Goal: Task Accomplishment & Management: Manage account settings

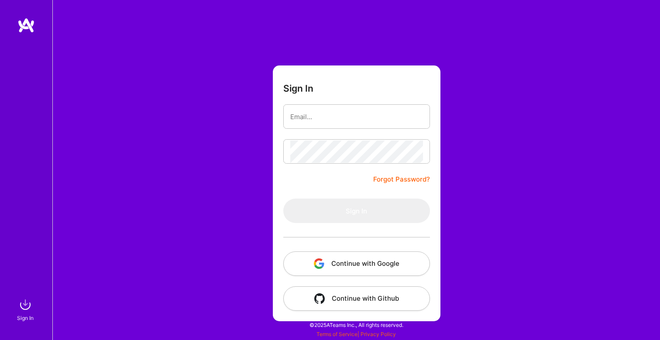
click at [363, 265] on button "Continue with Google" at bounding box center [356, 263] width 147 height 24
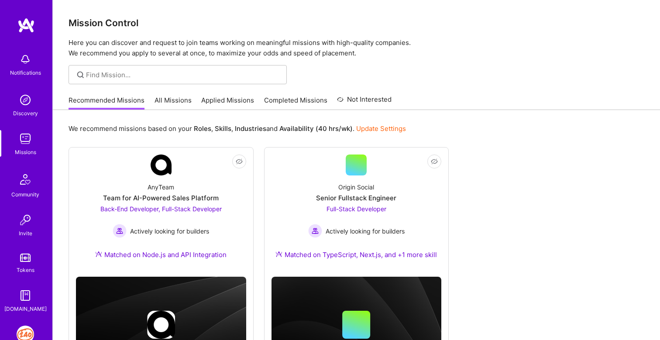
click at [25, 334] on img at bounding box center [25, 333] width 17 height 17
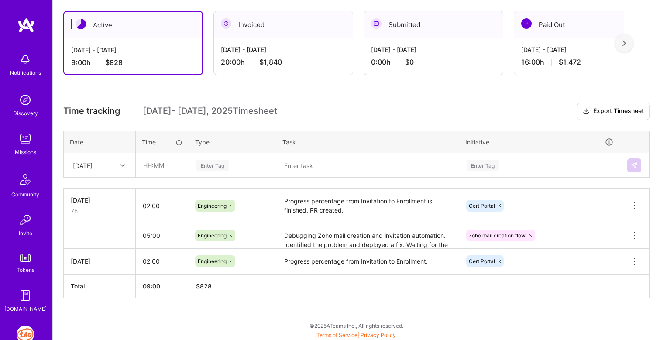
scroll to position [150, 0]
click at [109, 161] on div "[DATE]" at bounding box center [92, 164] width 48 height 14
click at [101, 317] on div "Active [DATE] - [DATE] 9:00 h $828 Invoiced [DATE] - [DATE] 20:00 h $1,840 Subm…" at bounding box center [356, 170] width 607 height 340
click at [121, 164] on icon at bounding box center [122, 165] width 4 height 4
click at [96, 224] on div "[DATE]" at bounding box center [99, 222] width 71 height 16
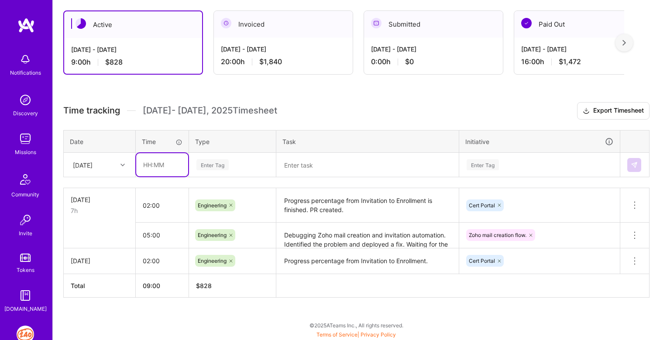
click at [151, 165] on input "text" at bounding box center [162, 164] width 52 height 23
type input "01:00"
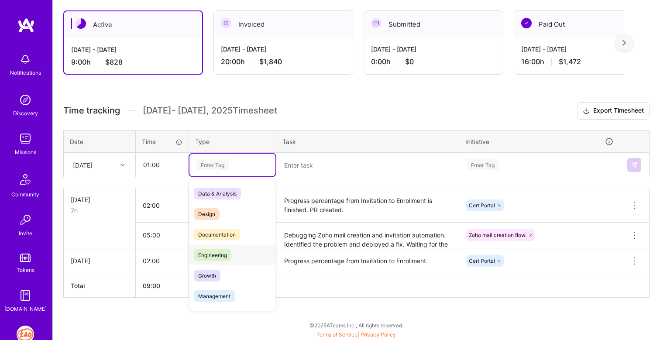
click at [206, 256] on span "Engineering" at bounding box center [213, 255] width 38 height 12
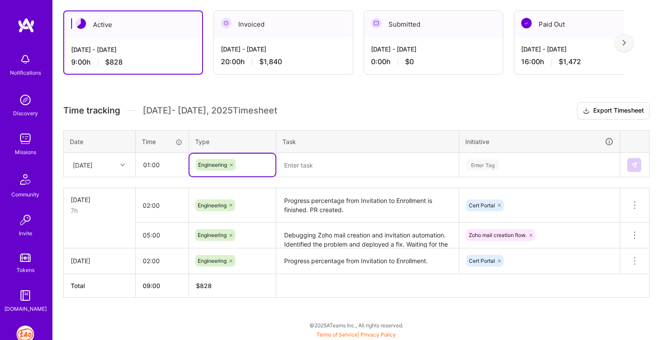
click at [313, 168] on textarea at bounding box center [367, 165] width 181 height 23
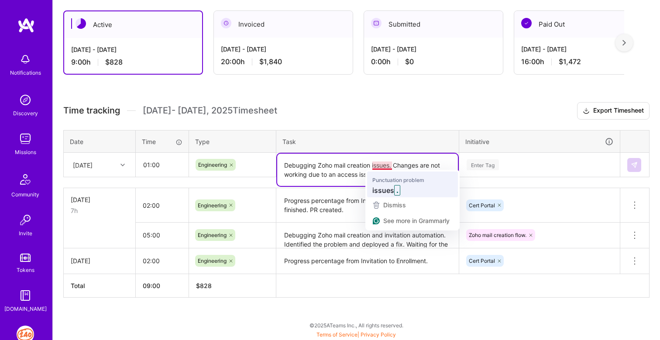
scroll to position [0, 0]
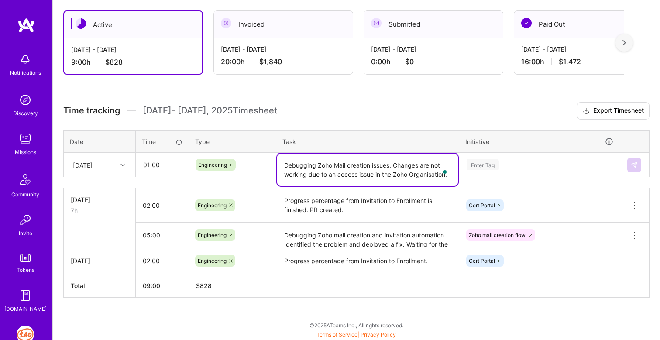
type textarea "Debugging Zoho Mail creation issues. Changes are not working due to an access i…"
click at [149, 164] on input "01:00" at bounding box center [162, 164] width 52 height 23
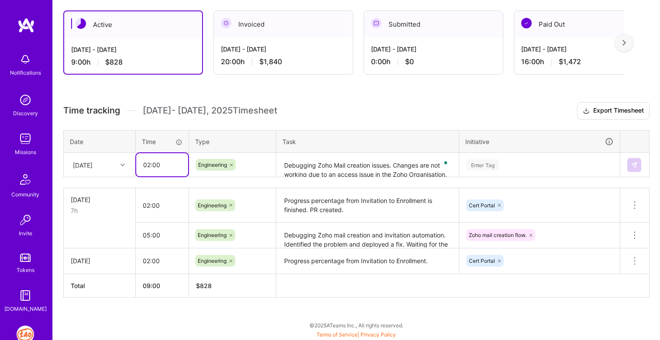
type input "02:00"
click at [489, 163] on div "Enter Tag" at bounding box center [539, 164] width 160 height 23
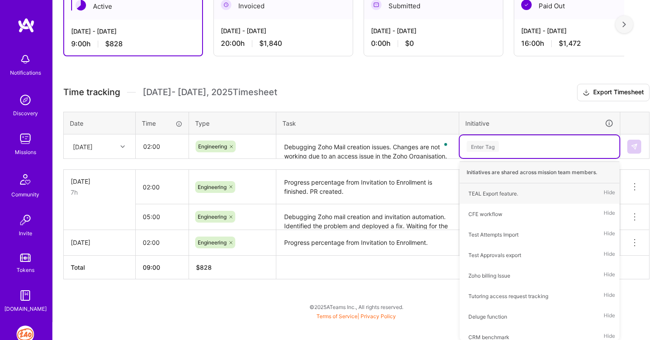
scroll to position [150, 0]
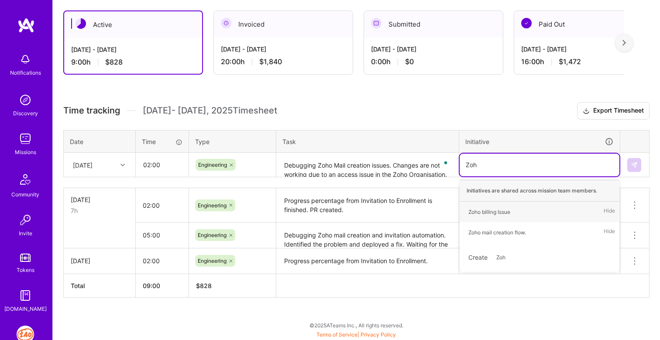
type input "Zoho"
click at [508, 233] on div "Zoho mail creation flow." at bounding box center [497, 232] width 58 height 9
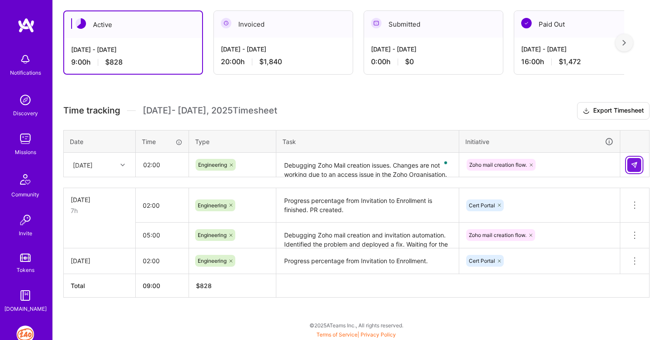
click at [638, 163] on button at bounding box center [634, 165] width 14 height 14
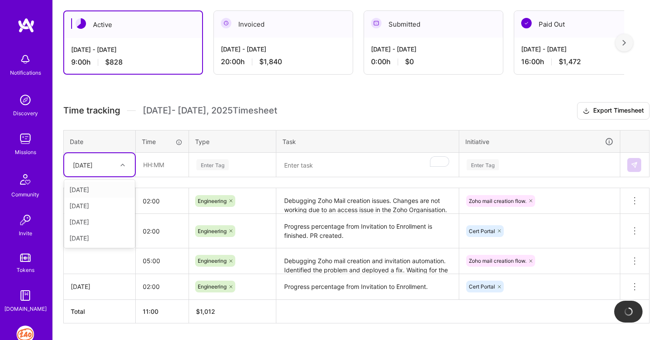
click at [107, 172] on div "[DATE]" at bounding box center [99, 164] width 71 height 23
click at [93, 241] on div "[DATE]" at bounding box center [99, 238] width 71 height 16
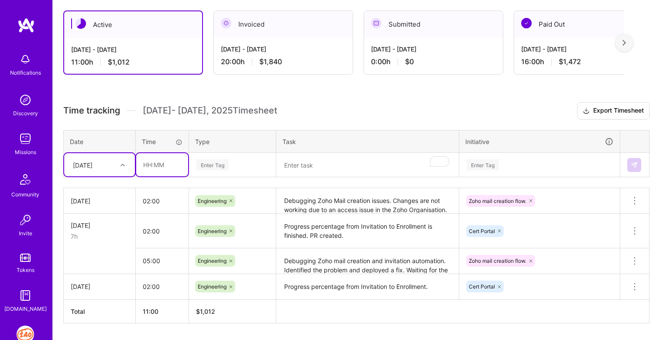
click at [148, 168] on input "text" at bounding box center [162, 164] width 52 height 23
type input "04:00"
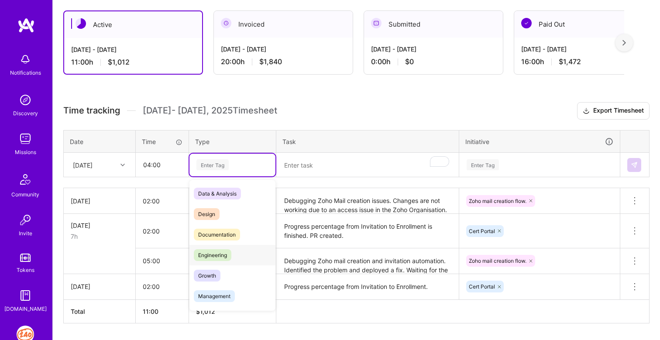
click at [209, 255] on span "Engineering" at bounding box center [213, 255] width 38 height 12
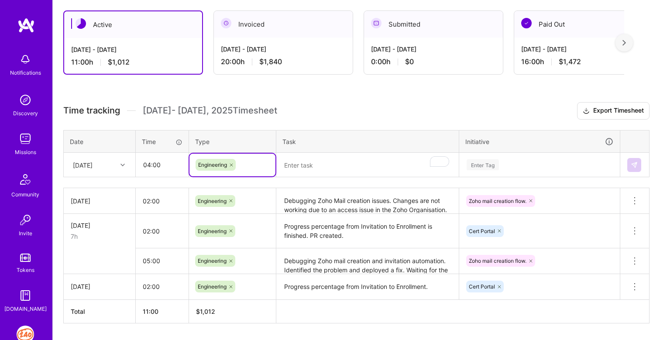
click at [316, 170] on textarea "To enrich screen reader interactions, please activate Accessibility in Grammarl…" at bounding box center [367, 165] width 181 height 23
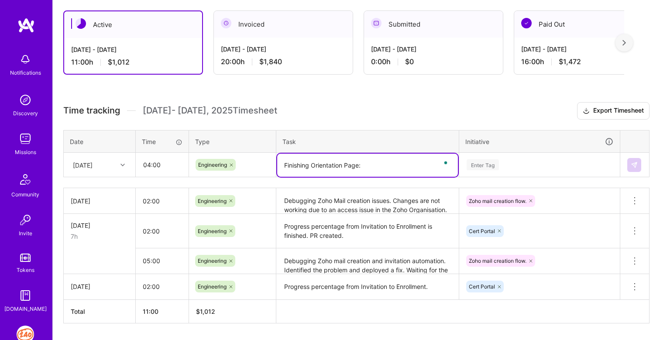
paste textarea "[URL][DOMAIN_NAME]"
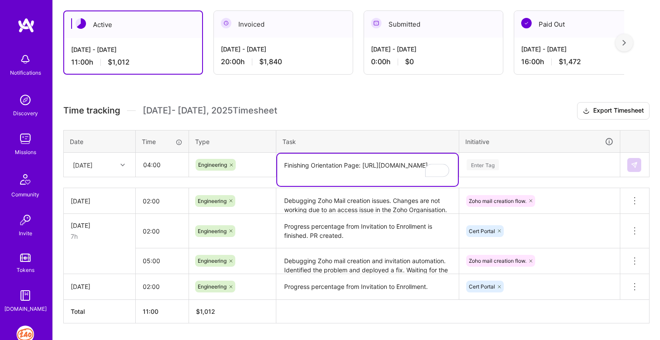
type textarea "Finishing Orientation Page: [URL][DOMAIN_NAME]"
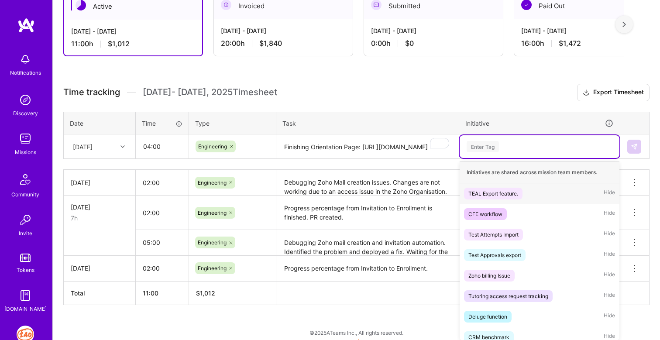
click at [481, 158] on div "option Zoho mail creation flow., selected. option TEAL Export feature. focused,…" at bounding box center [539, 146] width 160 height 23
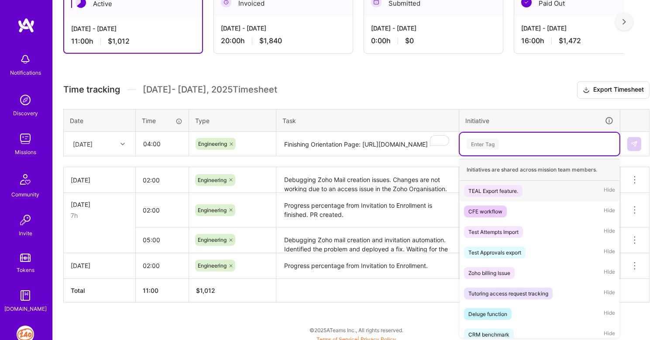
scroll to position [172, 0]
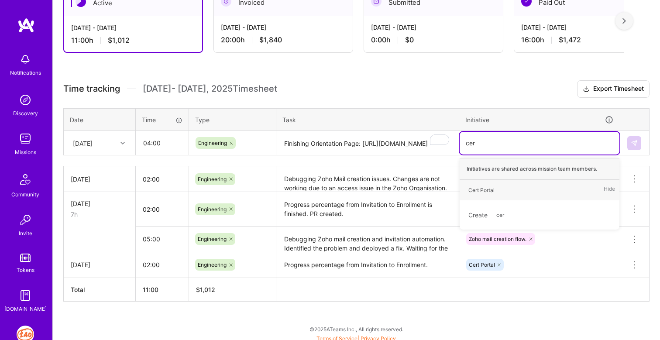
type input "cert"
click at [486, 187] on div "Cert Portal" at bounding box center [481, 189] width 26 height 9
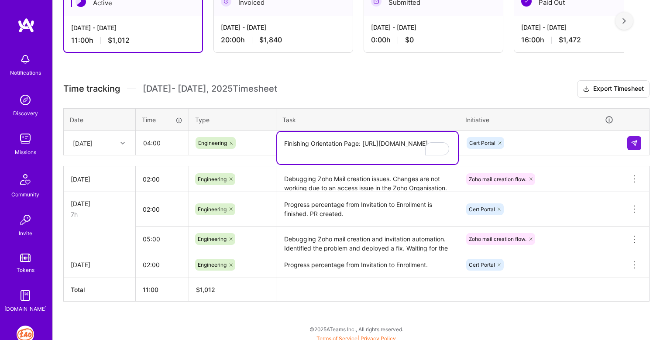
click at [434, 143] on div "Finishing Orientation Page: [URL][DOMAIN_NAME]" at bounding box center [367, 143] width 181 height 0
click at [388, 147] on textarea "Finishing Orientation Page: [URL][DOMAIN_NAME]" at bounding box center [367, 148] width 181 height 32
type textarea "Finishing Orientation Page: PR raised for [URL][DOMAIN_NAME]"
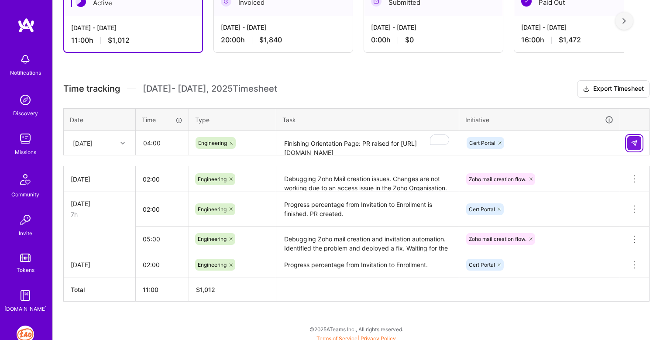
click at [634, 140] on img at bounding box center [633, 143] width 7 height 7
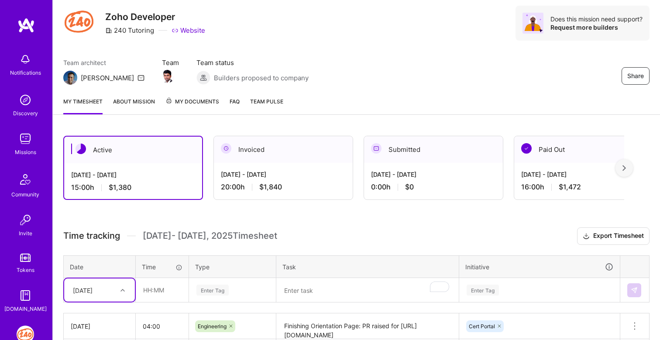
scroll to position [0, 0]
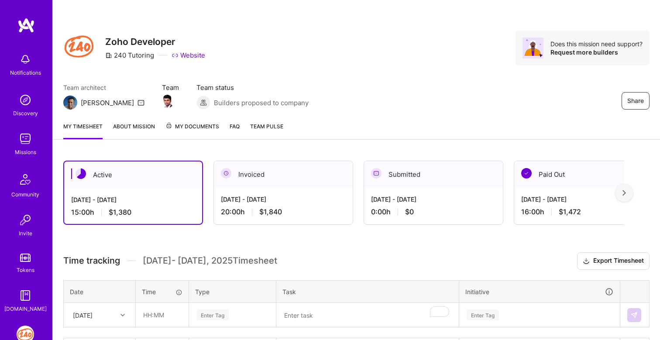
click at [621, 196] on div at bounding box center [623, 192] width 17 height 17
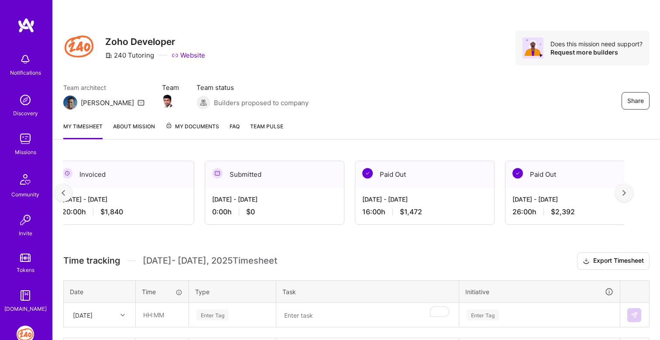
click at [621, 196] on div at bounding box center [623, 192] width 17 height 17
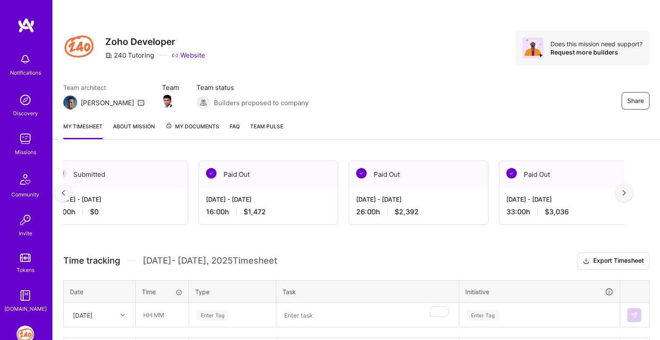
scroll to position [0, 318]
click at [621, 196] on div at bounding box center [623, 192] width 17 height 17
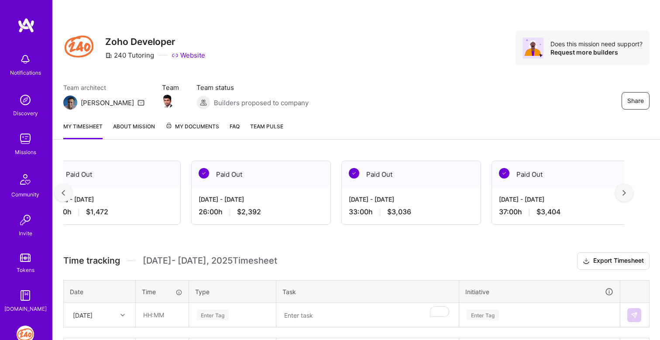
scroll to position [0, 476]
click at [621, 196] on div at bounding box center [623, 192] width 17 height 17
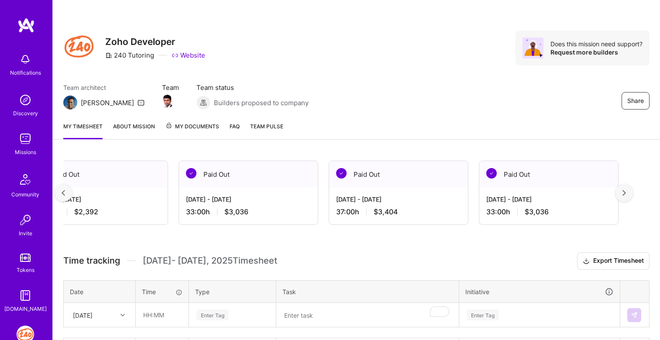
click at [621, 196] on div at bounding box center [623, 192] width 17 height 17
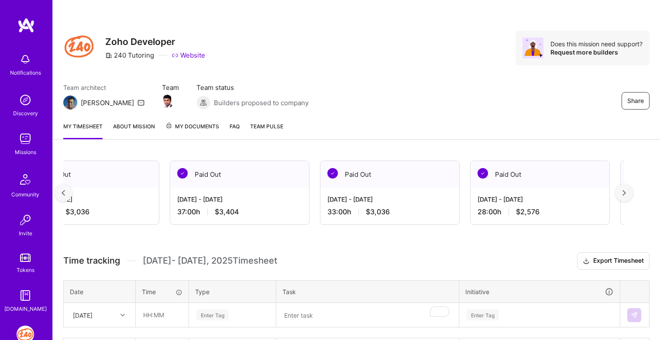
click at [621, 196] on div at bounding box center [623, 192] width 17 height 17
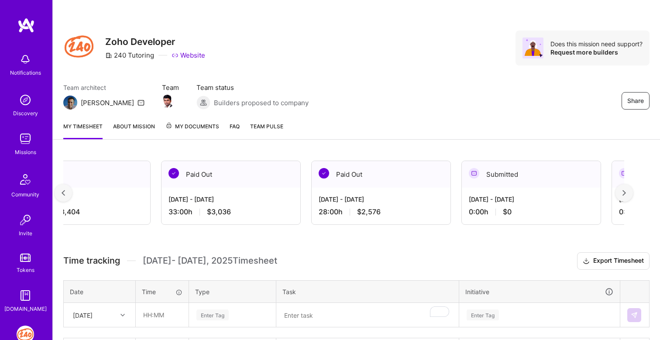
click at [63, 194] on img at bounding box center [63, 193] width 3 height 6
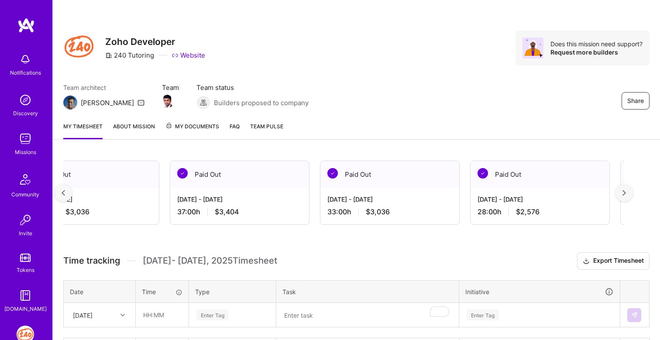
click at [63, 194] on img at bounding box center [63, 193] width 3 height 6
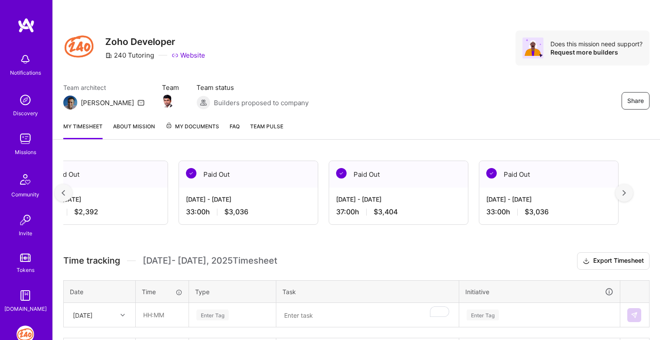
click at [63, 194] on img at bounding box center [63, 193] width 3 height 6
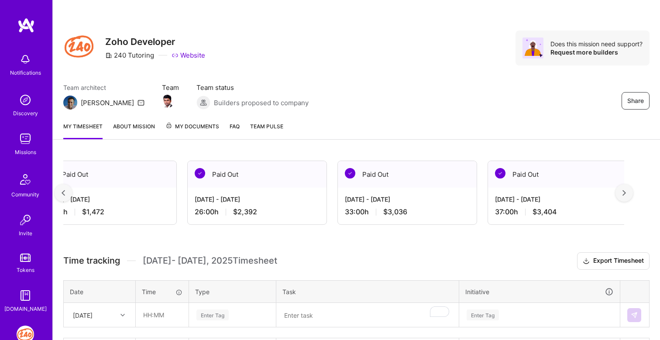
click at [63, 194] on img at bounding box center [63, 193] width 3 height 6
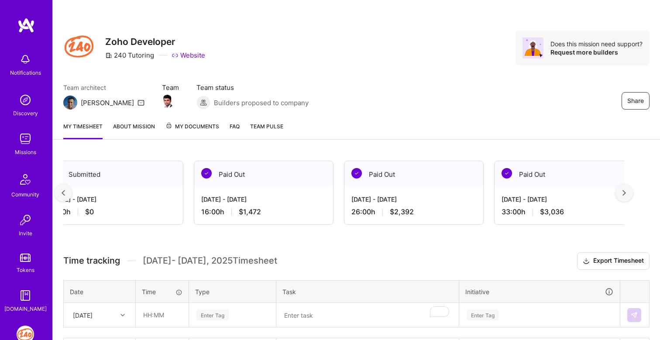
scroll to position [0, 318]
click at [63, 194] on img at bounding box center [63, 193] width 3 height 6
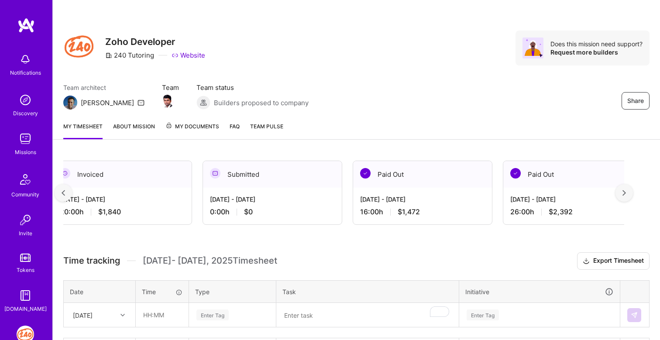
scroll to position [0, 159]
click at [63, 194] on img at bounding box center [63, 193] width 3 height 6
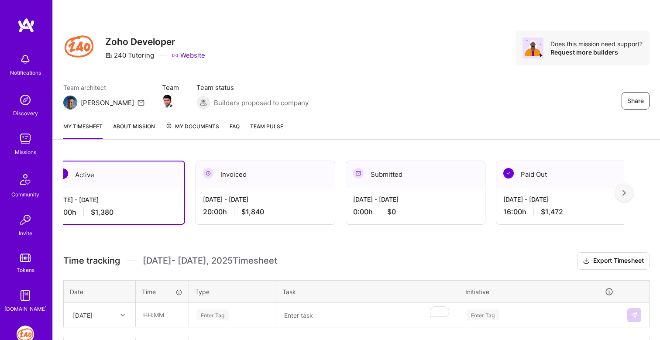
scroll to position [0, 0]
